Goal: Navigation & Orientation: Find specific page/section

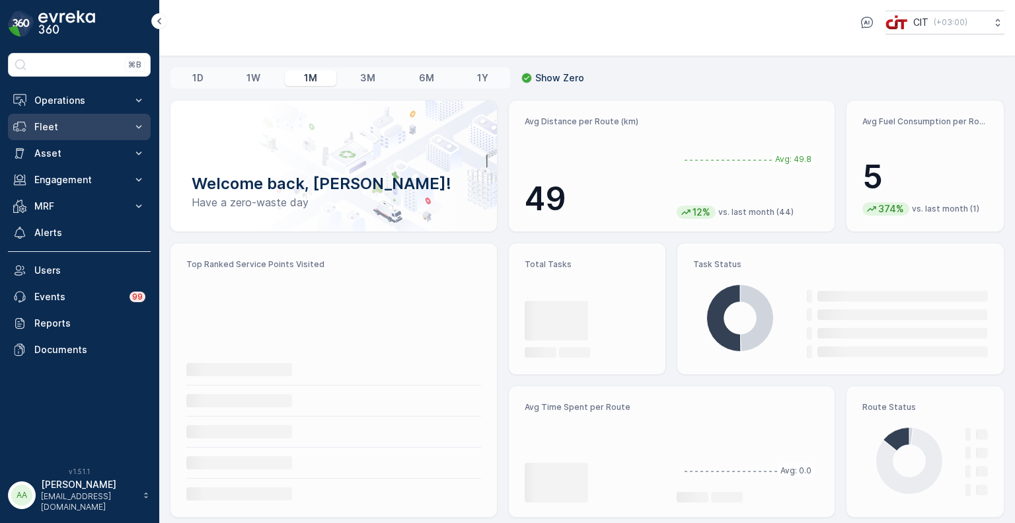
click at [77, 124] on p "Fleet" at bounding box center [79, 126] width 90 height 13
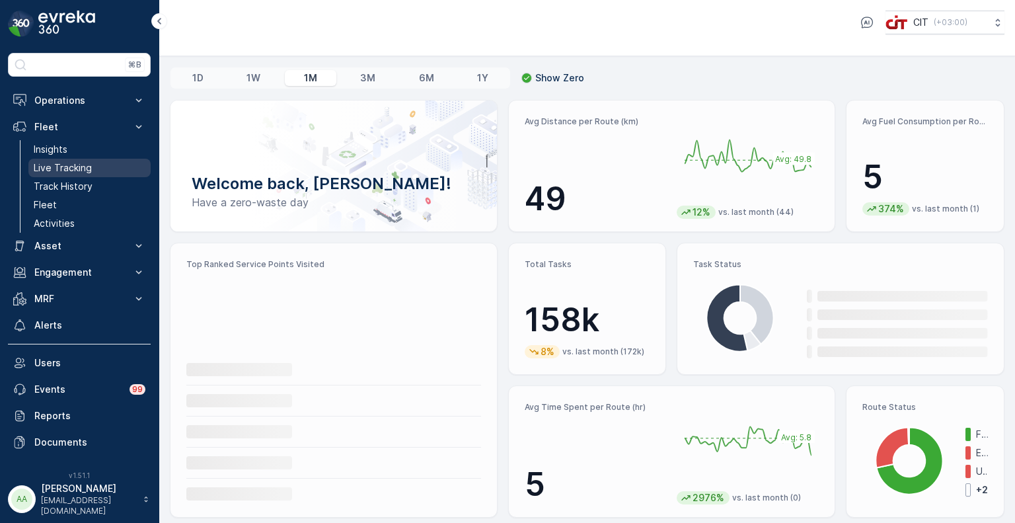
click at [59, 164] on p "Live Tracking" at bounding box center [63, 167] width 58 height 13
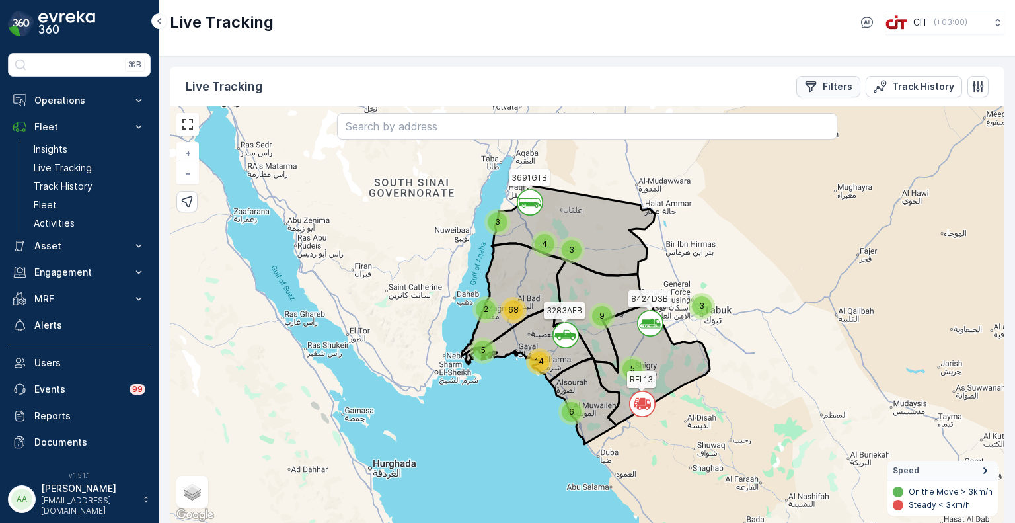
click at [836, 87] on p "Filters" at bounding box center [838, 86] width 30 height 13
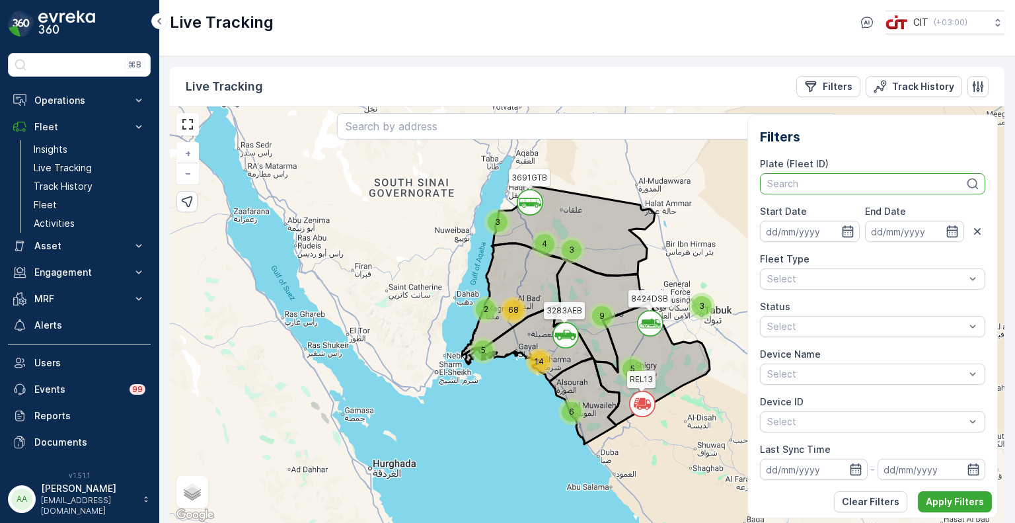
click at [830, 182] on div at bounding box center [866, 183] width 200 height 11
type input "3280"
click at [797, 184] on div at bounding box center [866, 183] width 200 height 11
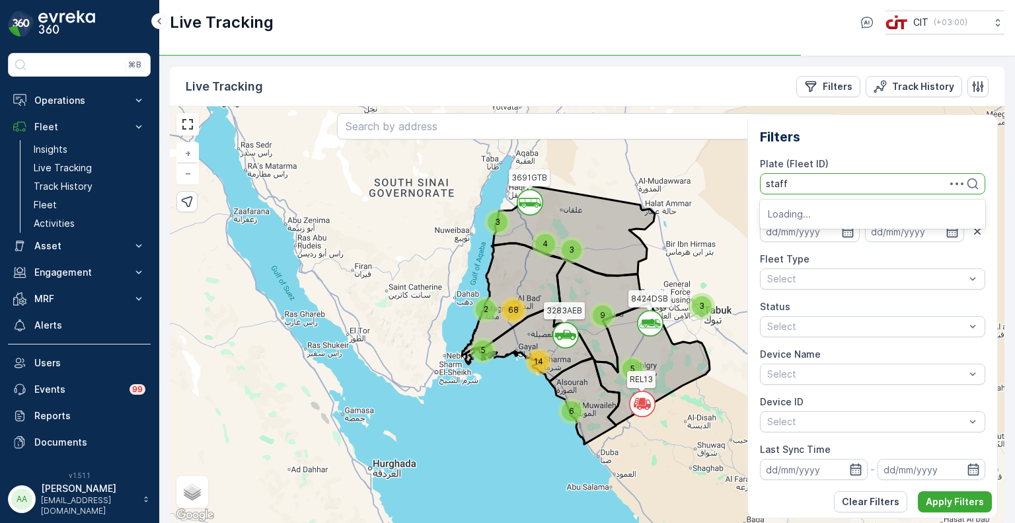
type input "staff b"
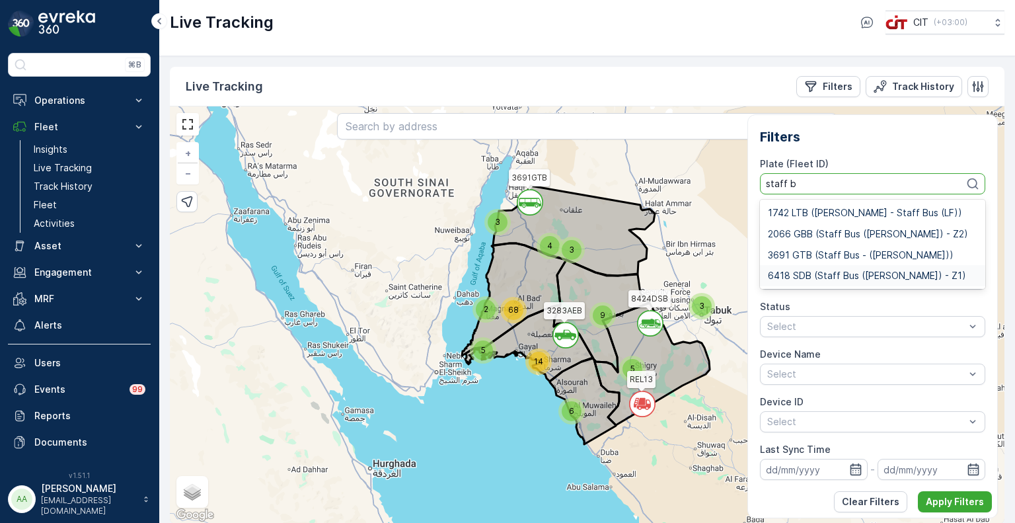
click at [853, 274] on span "6418 SDB (Staff Bus ([PERSON_NAME]) - Z1)" at bounding box center [867, 275] width 198 height 11
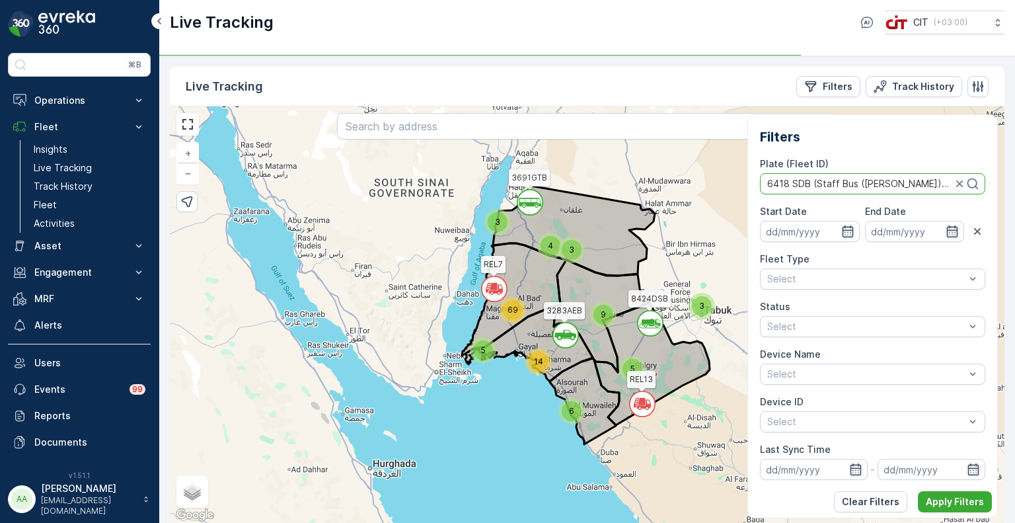
click at [927, 181] on div at bounding box center [859, 183] width 187 height 11
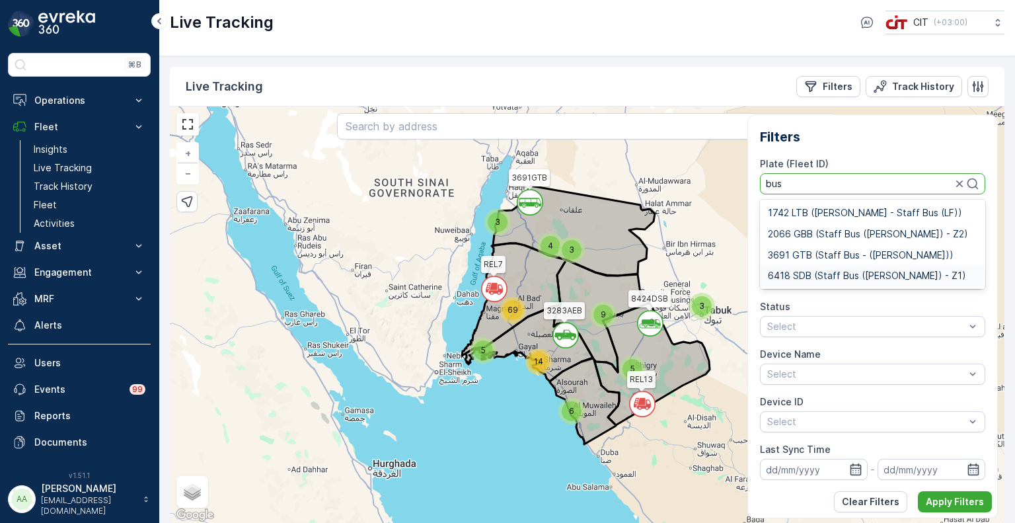
type input "bus"
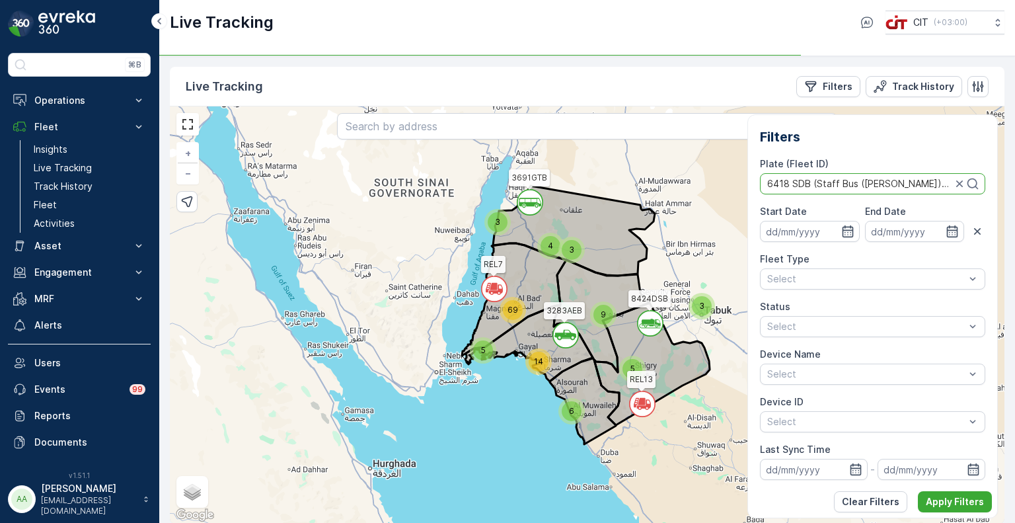
click at [920, 183] on div at bounding box center [859, 183] width 187 height 11
type input "bu"
click at [58, 206] on link "Fleet" at bounding box center [89, 205] width 122 height 19
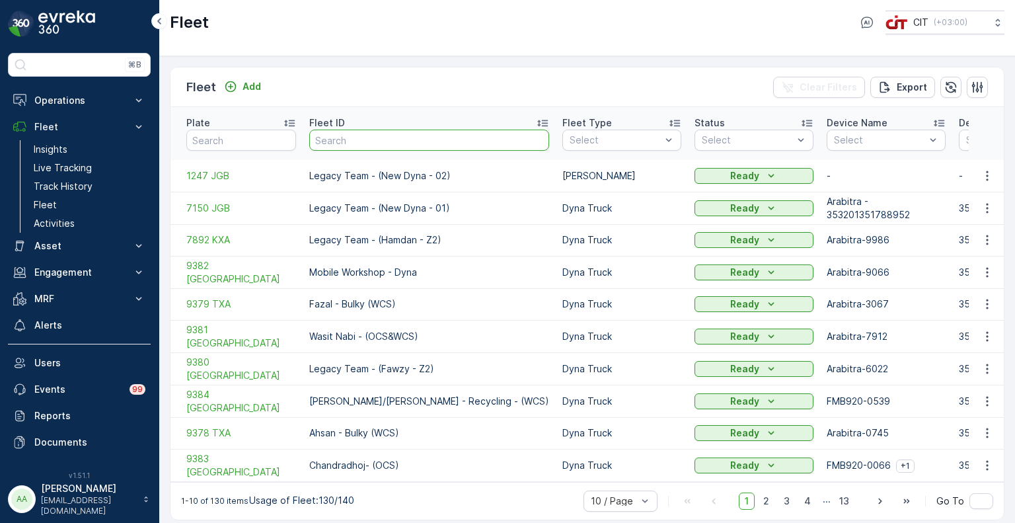
click at [346, 133] on input "text" at bounding box center [429, 140] width 240 height 21
type input "bus"
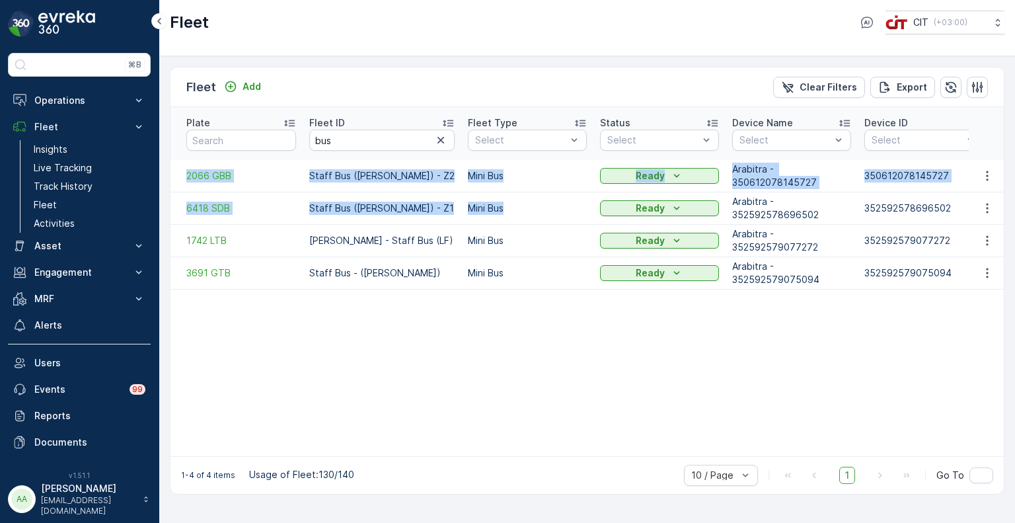
drag, startPoint x: 182, startPoint y: 160, endPoint x: 539, endPoint y: 196, distance: 358.8
click at [252, 202] on span "6418 SDB" at bounding box center [241, 208] width 110 height 13
